Goal: Task Accomplishment & Management: Manage account settings

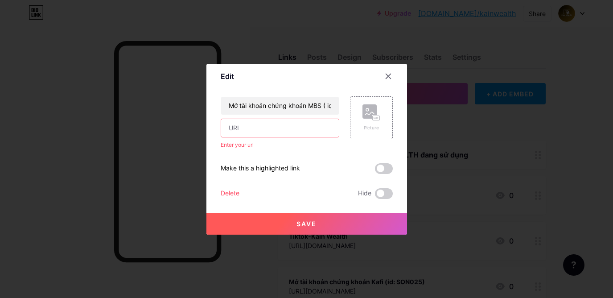
scroll to position [82, 0]
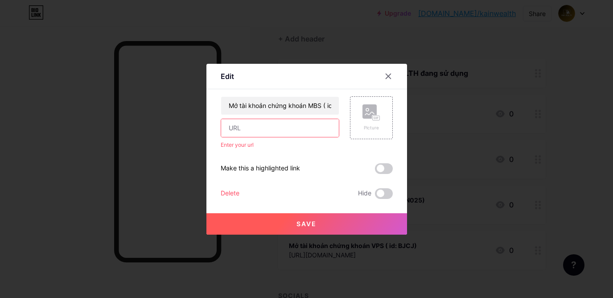
click at [383, 79] on div at bounding box center [388, 76] width 16 height 16
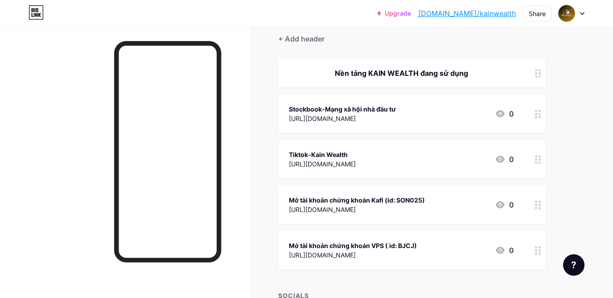
click at [536, 253] on circle at bounding box center [536, 253] width 2 height 2
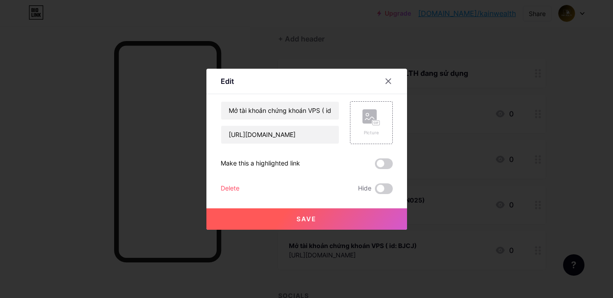
click at [235, 189] on div "Delete" at bounding box center [230, 188] width 19 height 11
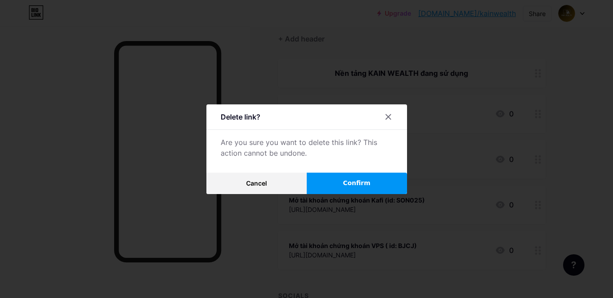
click at [358, 169] on div "Delete link? Are you sure you want to delete this link? This action cannot be u…" at bounding box center [306, 149] width 200 height 90
click at [344, 187] on span "Confirm" at bounding box center [357, 182] width 28 height 9
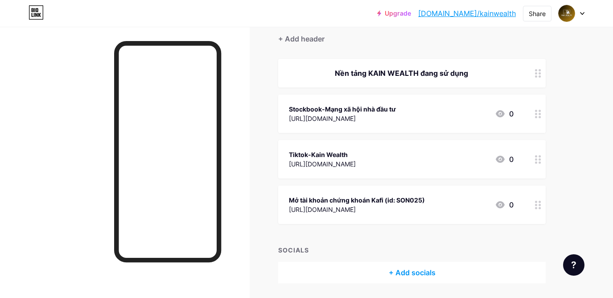
click at [539, 201] on circle at bounding box center [539, 201] width 2 height 2
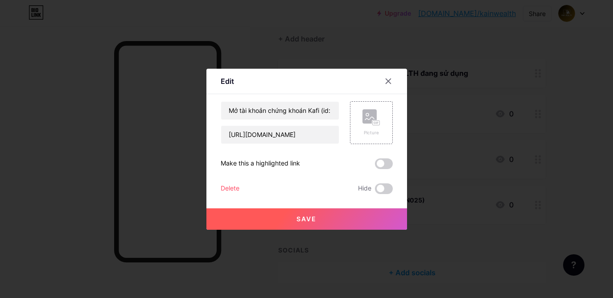
click at [564, 189] on div at bounding box center [306, 149] width 613 height 298
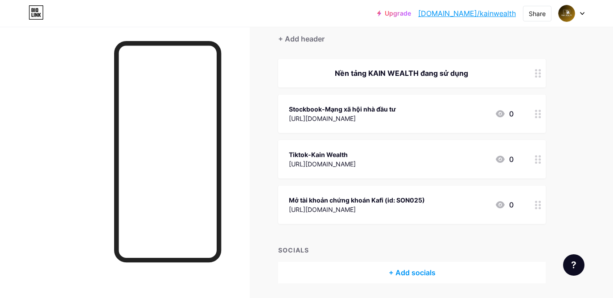
click at [535, 68] on div at bounding box center [537, 73] width 15 height 29
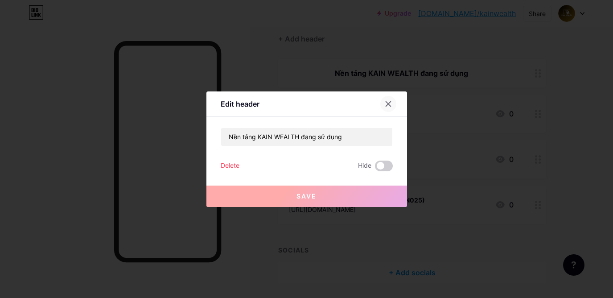
click at [387, 110] on div at bounding box center [388, 104] width 16 height 16
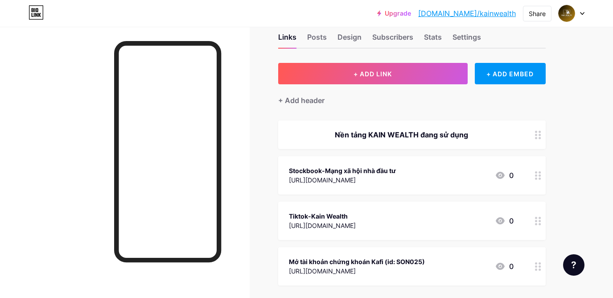
scroll to position [17, 0]
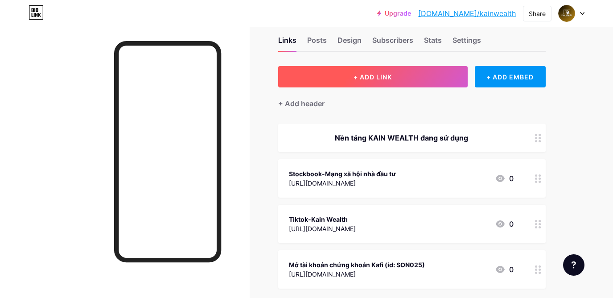
click at [347, 67] on button "+ ADD LINK" at bounding box center [372, 76] width 189 height 21
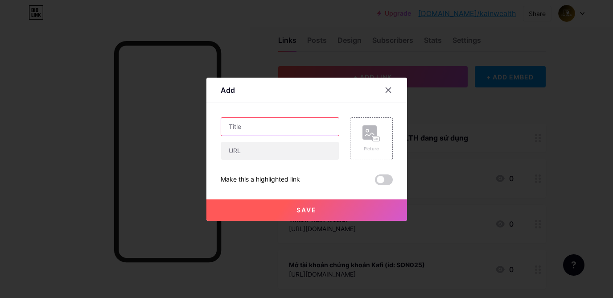
click at [265, 129] on input "text" at bounding box center [280, 127] width 118 height 18
type input "Room khuyến nghị đầu tư KAIN-FIN"
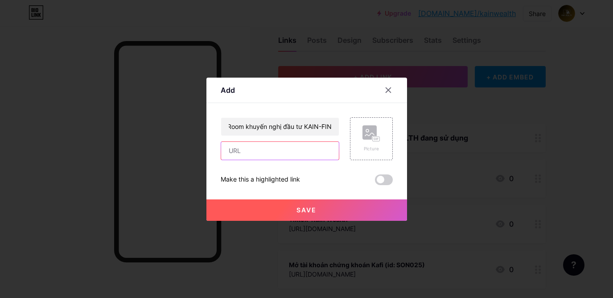
click at [246, 154] on input "text" at bounding box center [280, 151] width 118 height 18
paste input "[URL][DOMAIN_NAME]"
type input "[URL][DOMAIN_NAME]"
click at [303, 201] on button "Save" at bounding box center [306, 209] width 200 height 21
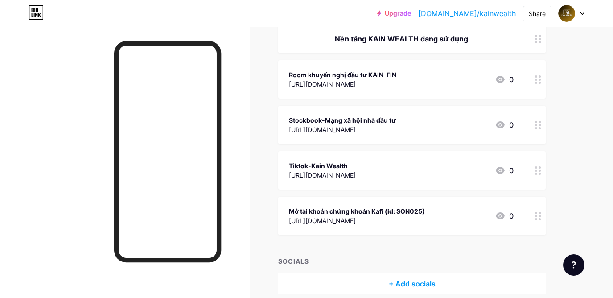
scroll to position [119, 0]
